Goal: Obtain resource: Download file/media

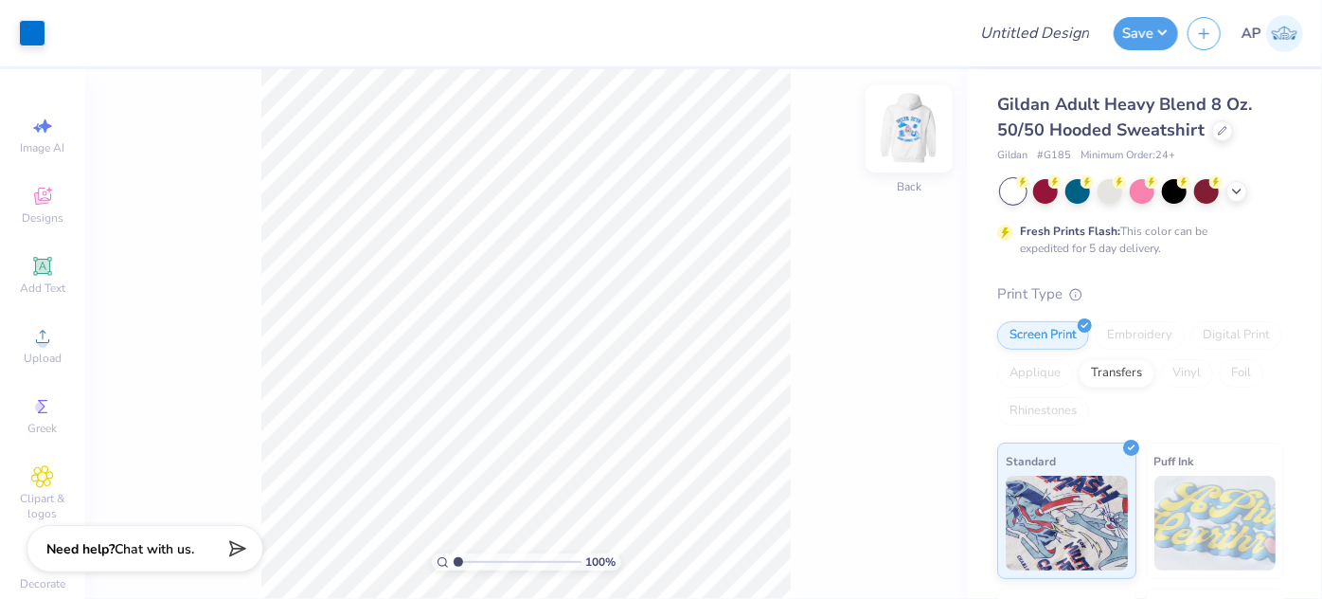
click at [923, 133] on img at bounding box center [909, 129] width 76 height 76
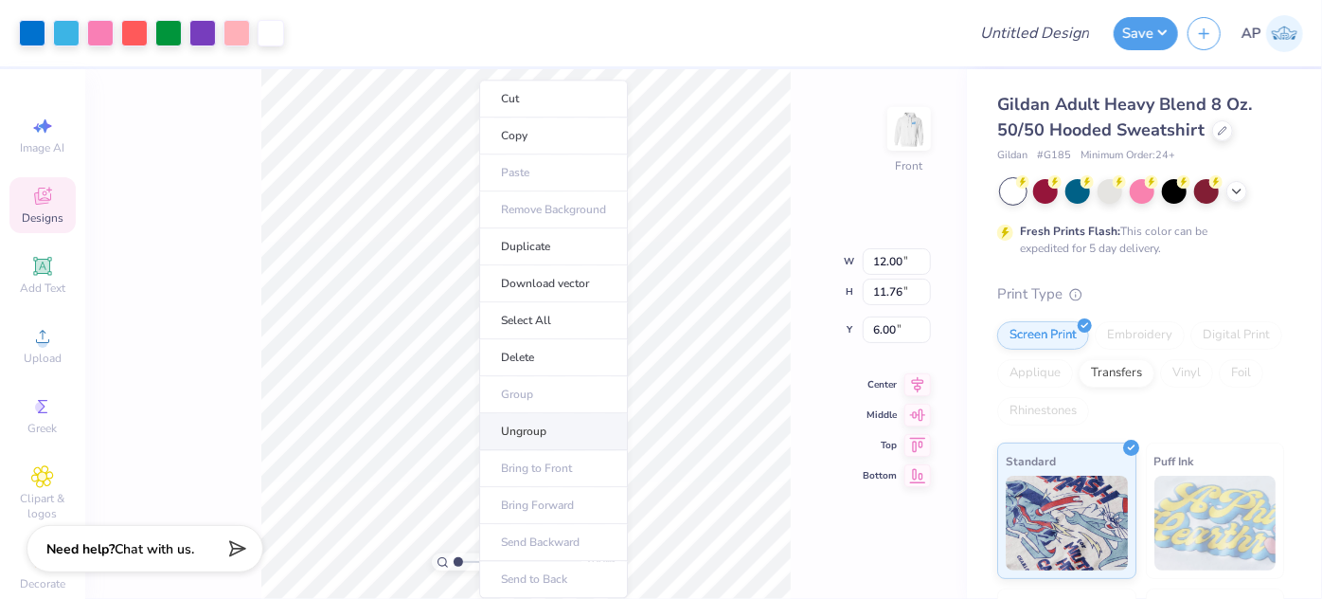
click at [547, 423] on li "Ungroup" at bounding box center [553, 431] width 149 height 37
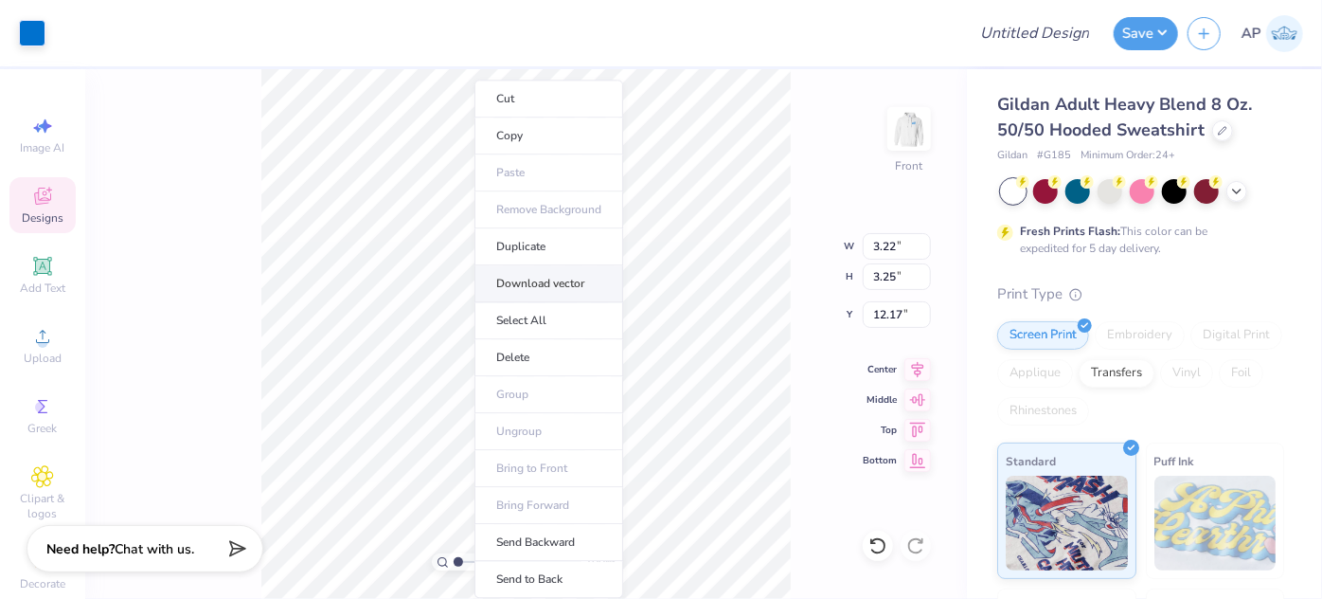
click at [538, 277] on li "Download vector" at bounding box center [548, 283] width 149 height 37
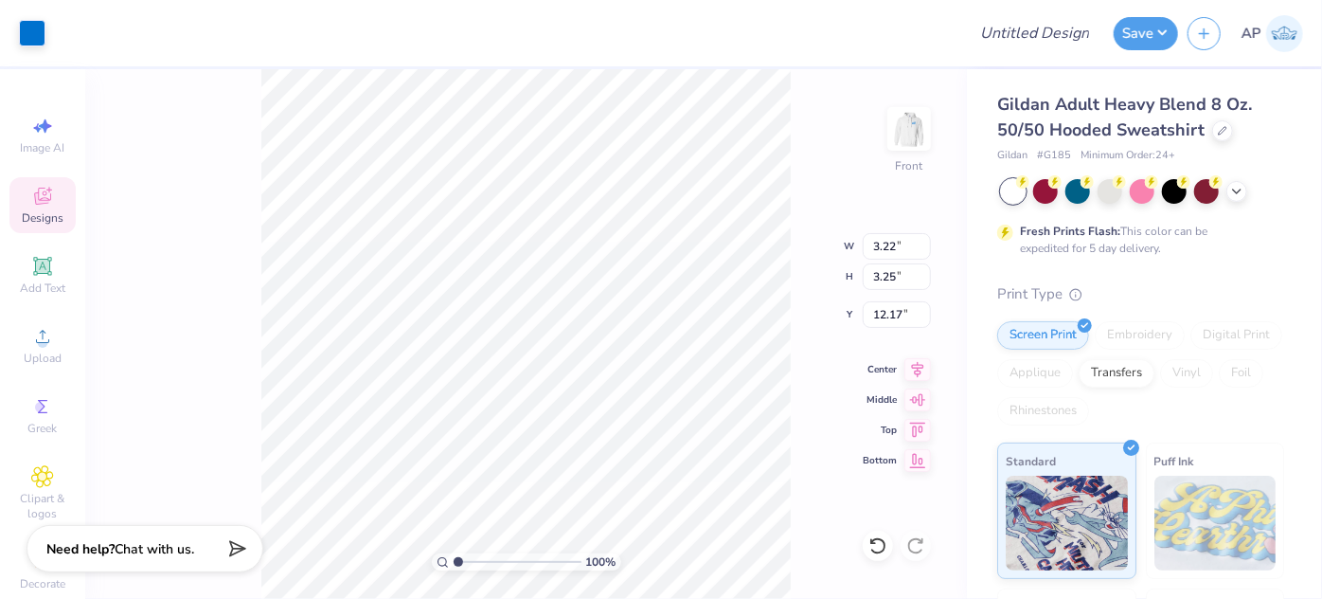
drag, startPoint x: 892, startPoint y: 132, endPoint x: 1, endPoint y: 120, distance: 891.2
click at [892, 132] on img at bounding box center [909, 129] width 38 height 38
click at [32, 195] on icon at bounding box center [42, 196] width 23 height 23
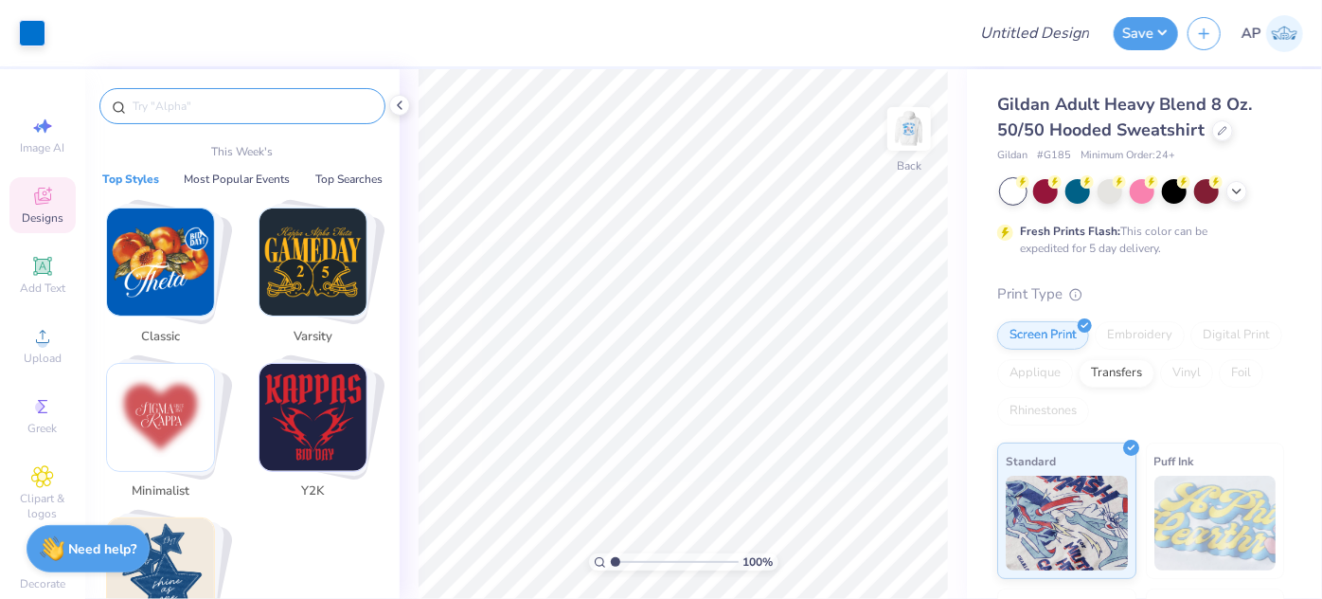
click at [225, 115] on input "text" at bounding box center [252, 106] width 242 height 19
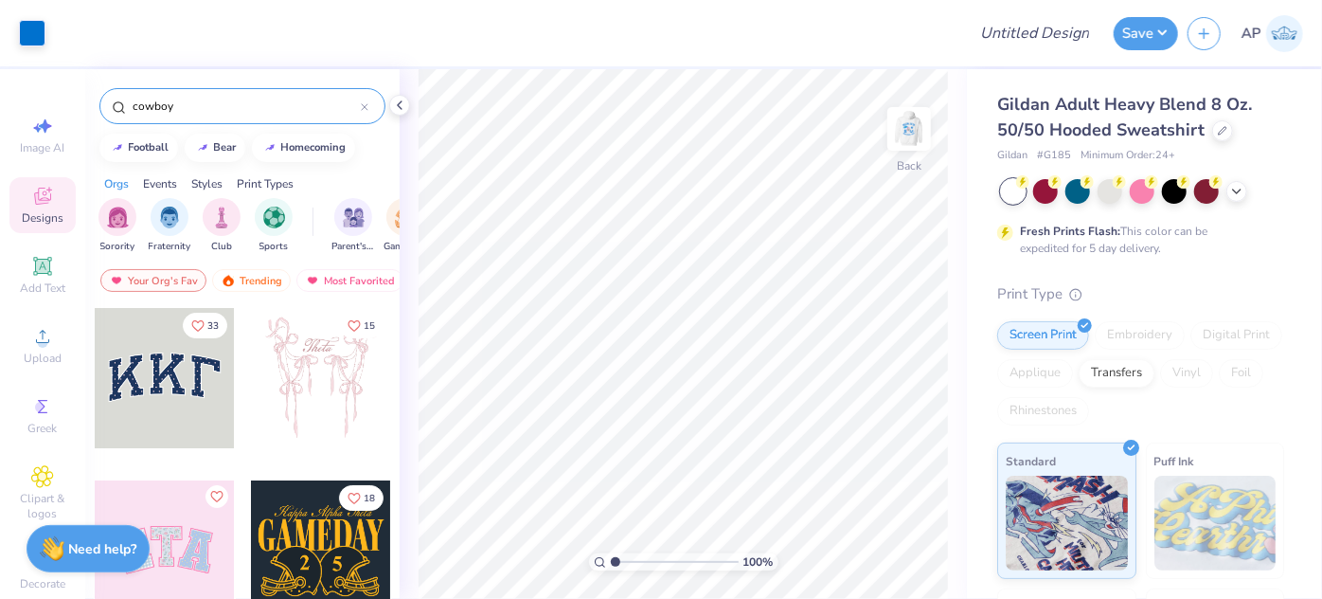
type input "cowboy"
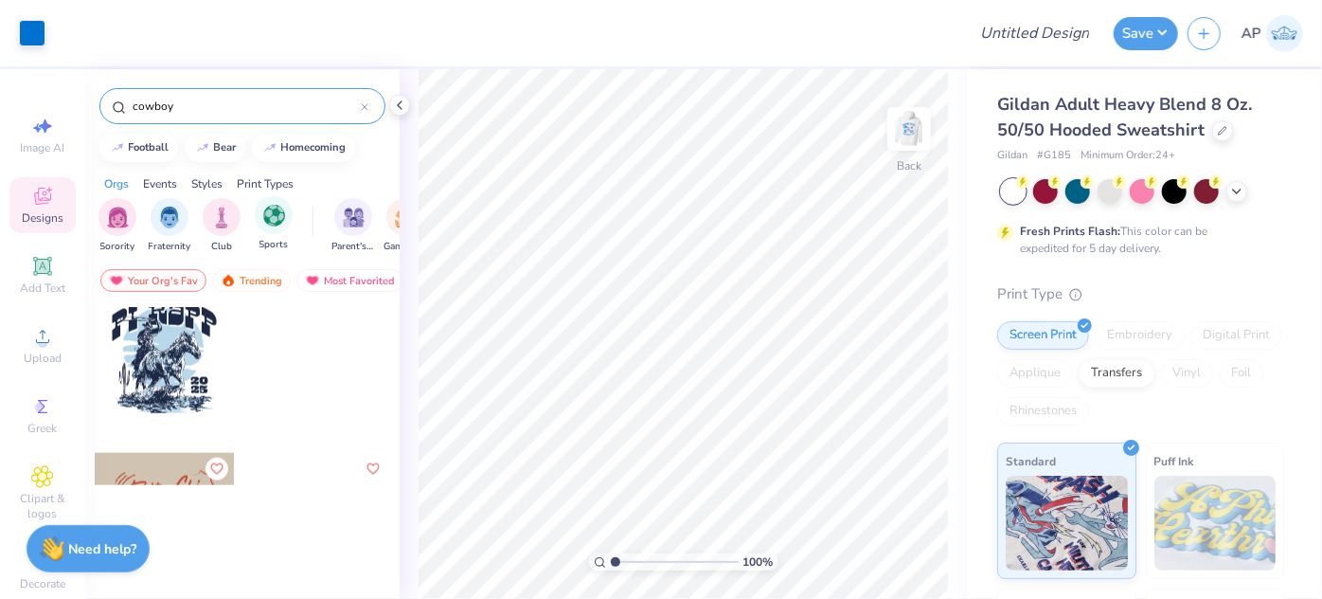
scroll to position [1004, 0]
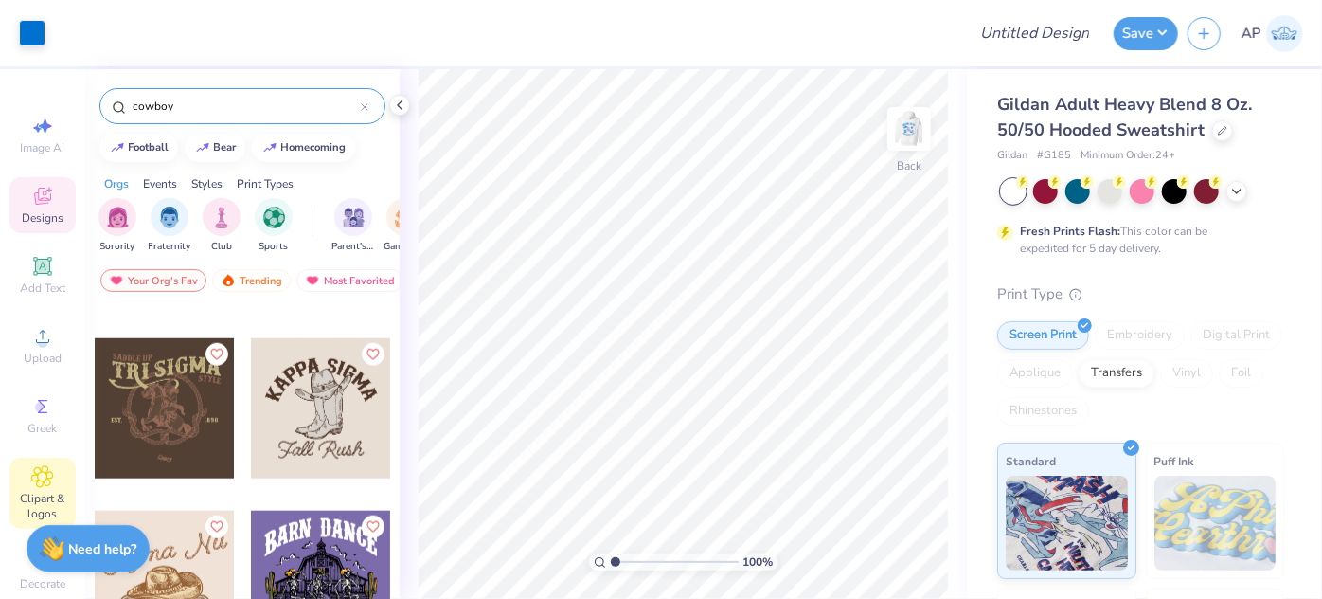
click at [31, 496] on span "Clipart & logos" at bounding box center [42, 506] width 66 height 30
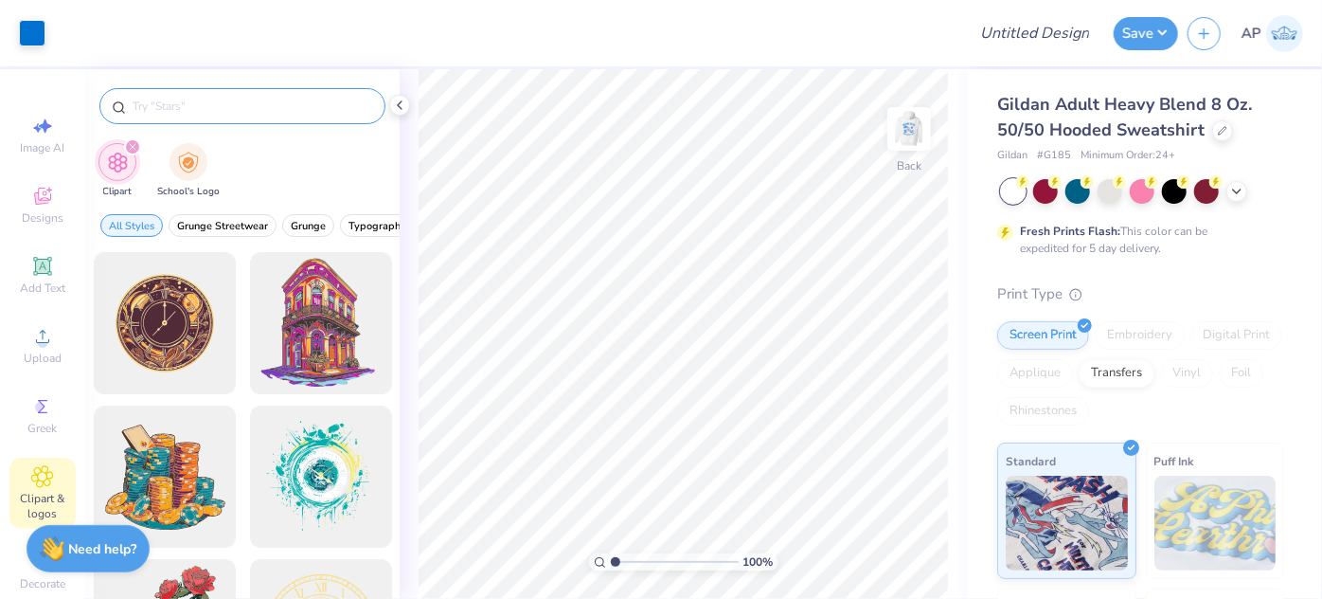
click at [179, 113] on input "text" at bounding box center [252, 106] width 242 height 19
type input "b"
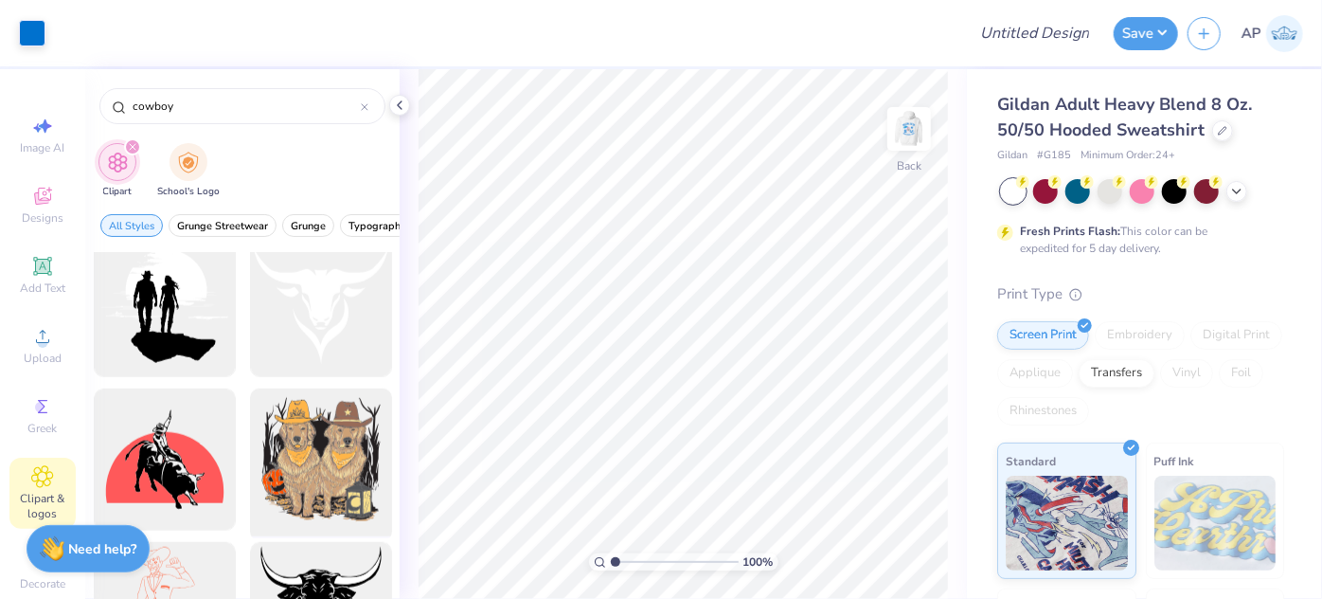
scroll to position [5022, 0]
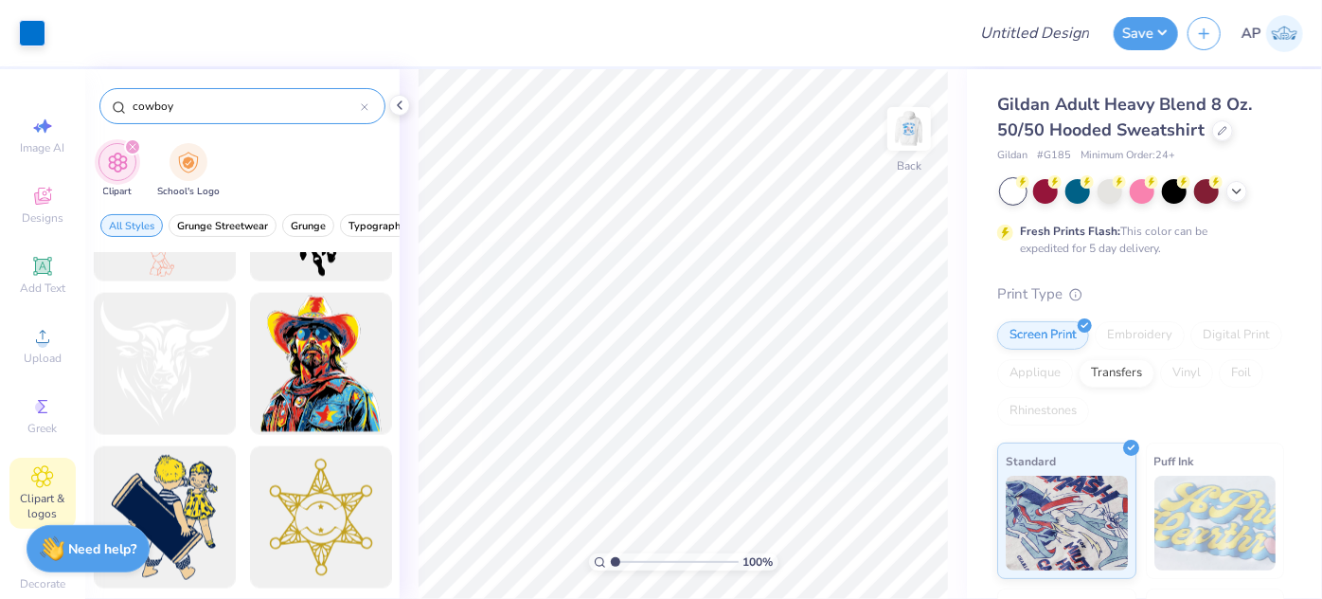
click at [218, 105] on input "cowboy" at bounding box center [246, 106] width 230 height 19
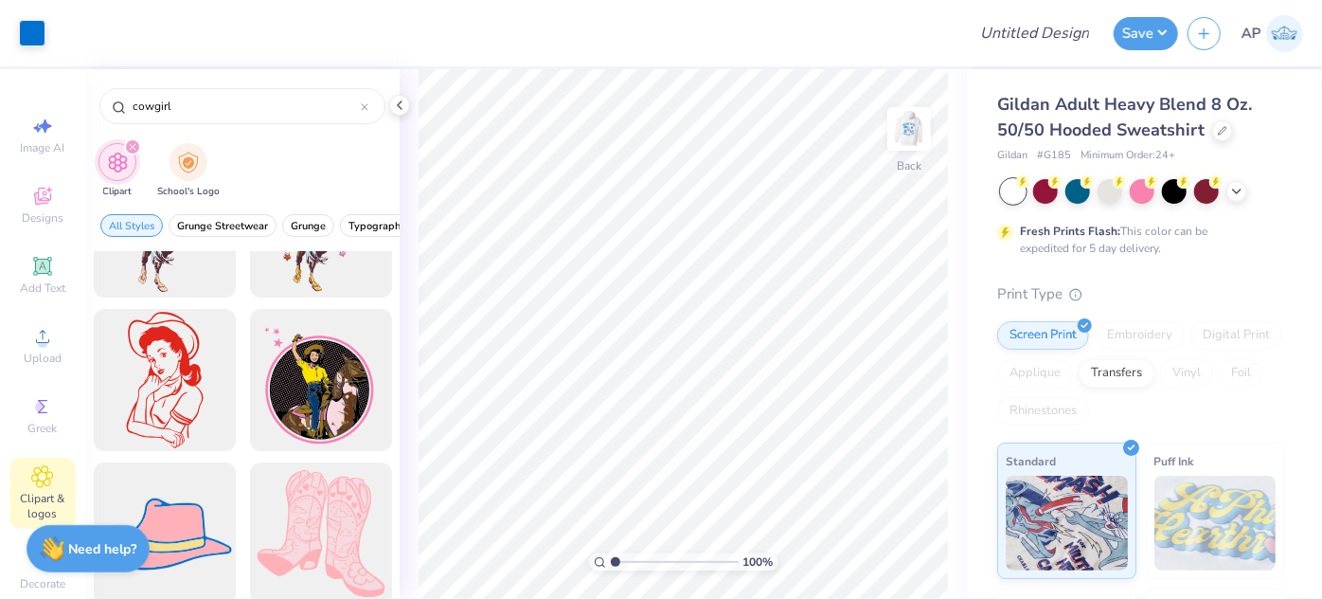
scroll to position [0, 0]
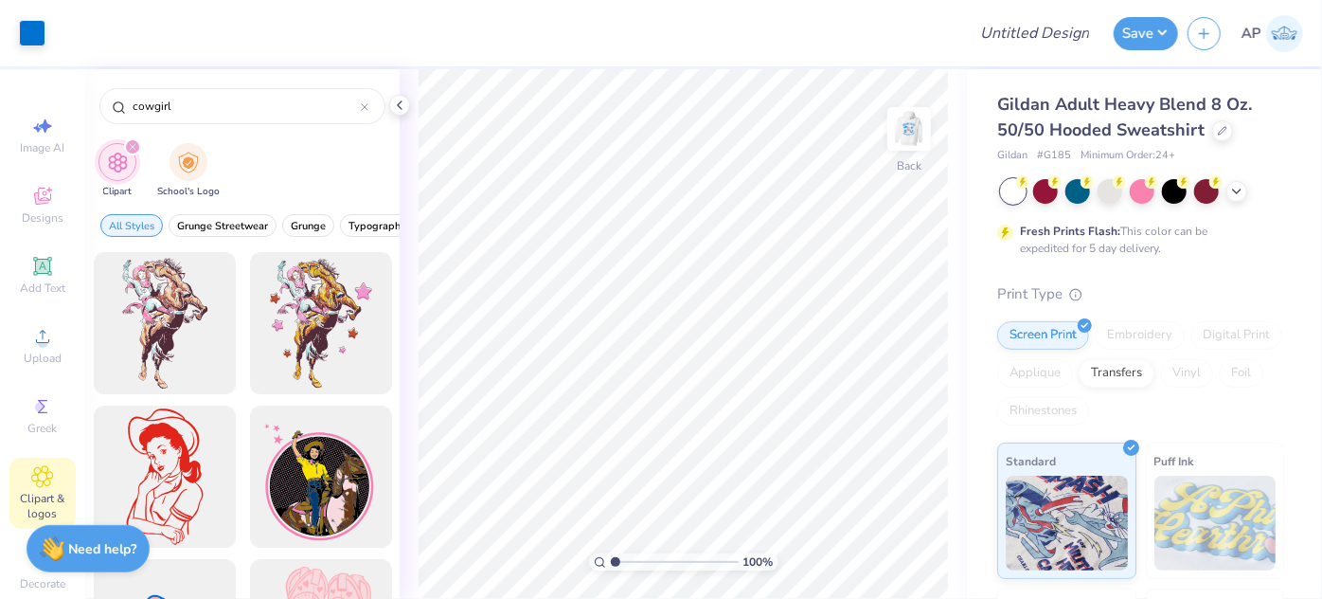
drag, startPoint x: 198, startPoint y: 113, endPoint x: 16, endPoint y: 83, distance: 184.2
click at [16, 83] on div "Art colors Design Title Save AP Image AI Designs Add Text Upload Greek Clipart …" at bounding box center [661, 299] width 1322 height 599
type input "g"
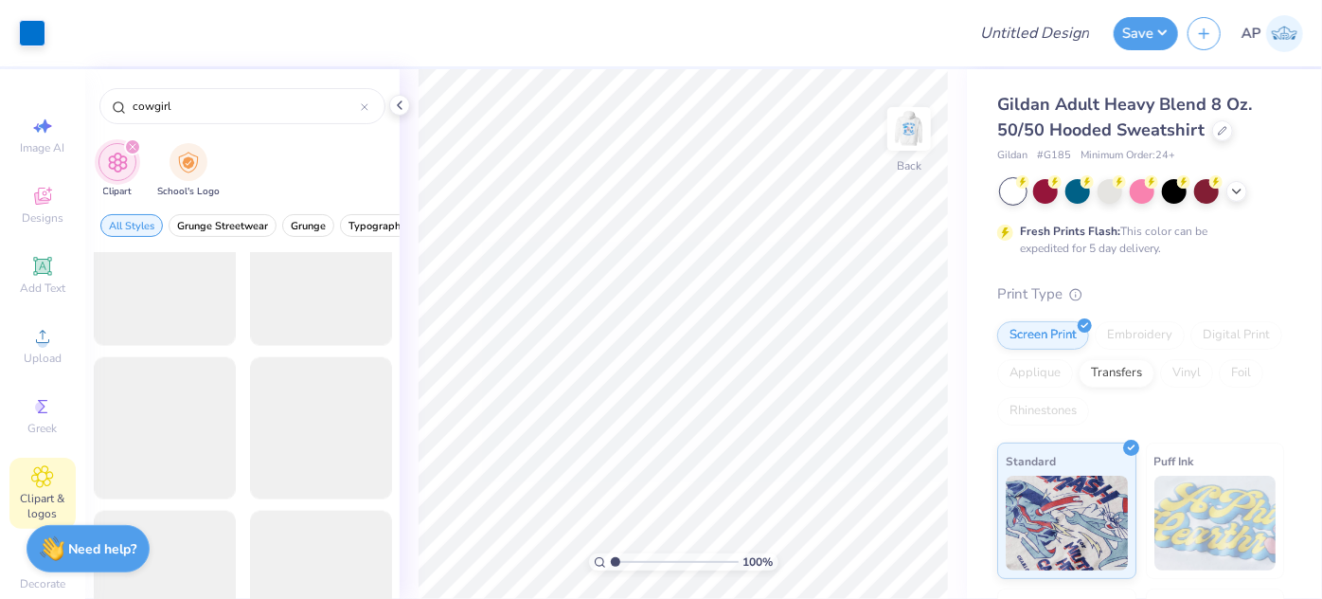
scroll to position [1340, 0]
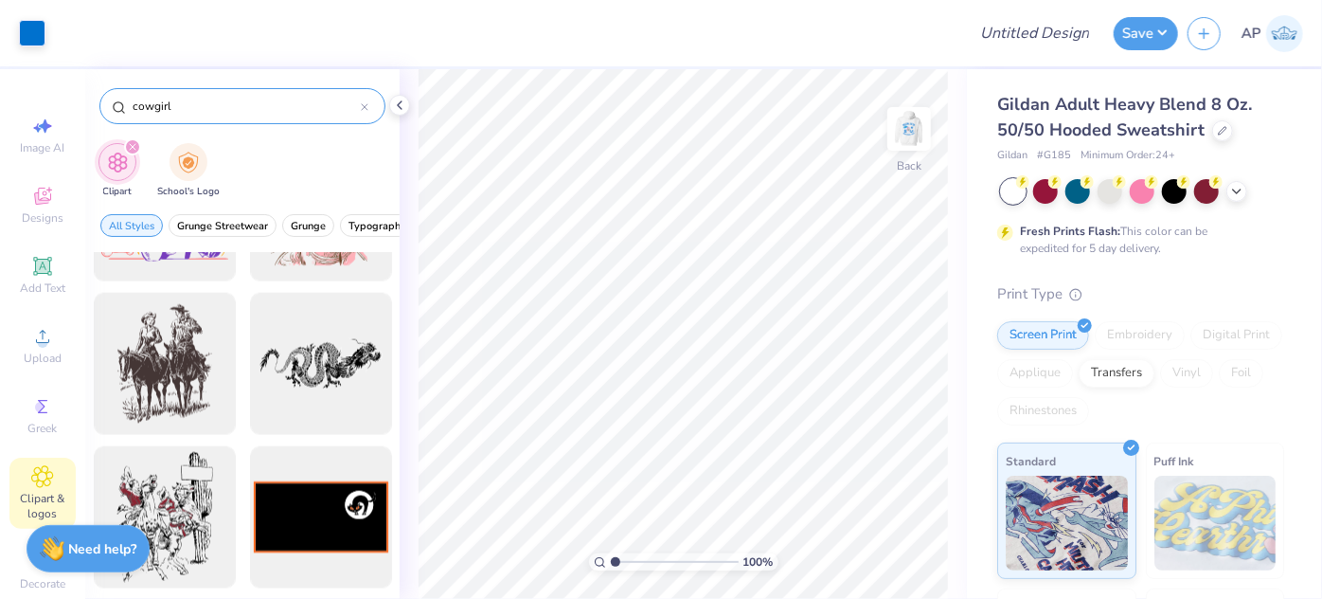
click at [204, 99] on input "cowgirl" at bounding box center [246, 106] width 230 height 19
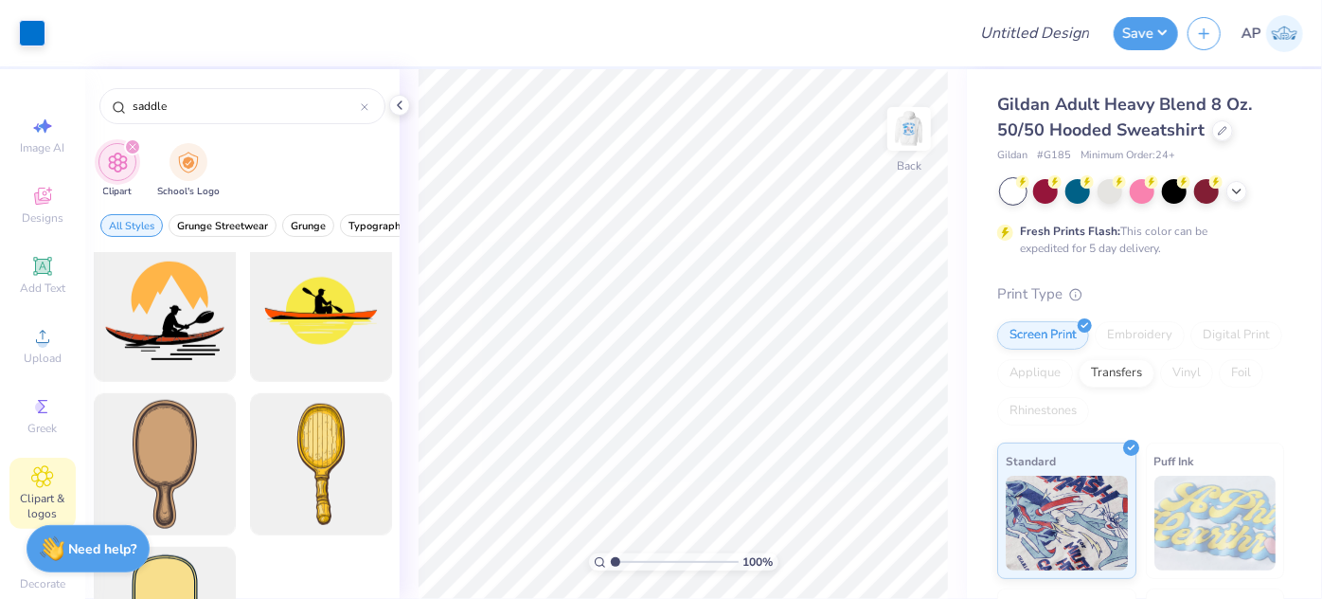
scroll to position [880, 0]
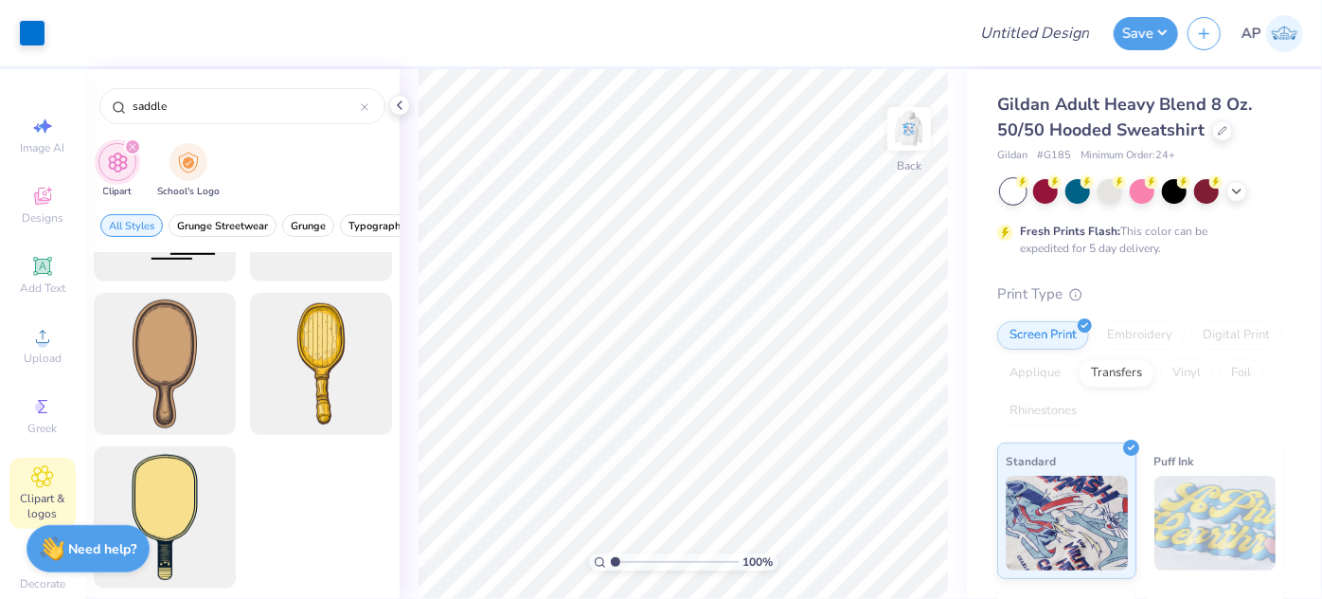
type input "saddle"
